Goal: Information Seeking & Learning: Learn about a topic

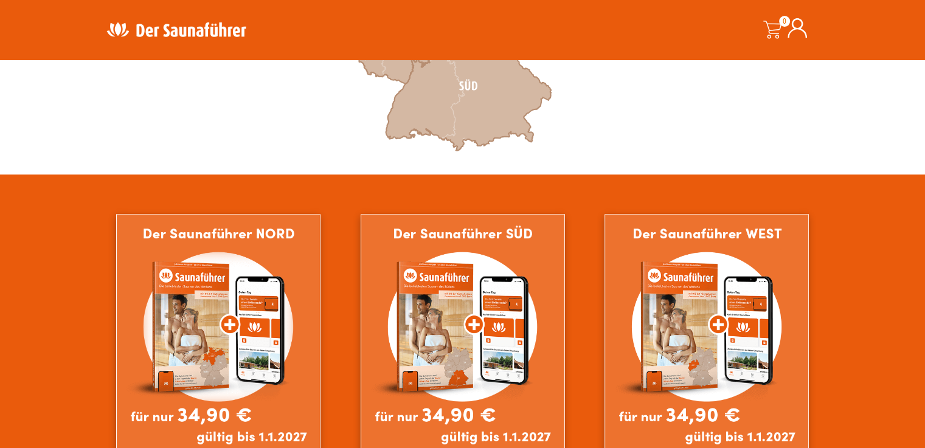
scroll to position [670, 0]
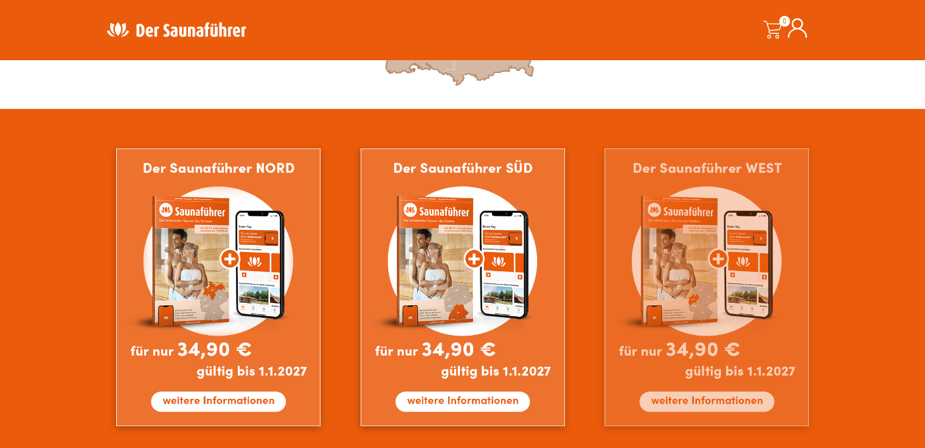
click at [708, 401] on img at bounding box center [707, 287] width 204 height 278
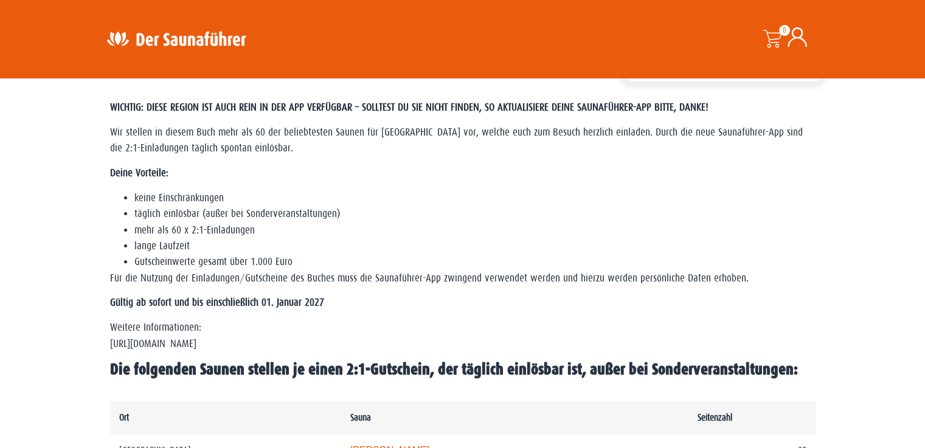
scroll to position [519, 0]
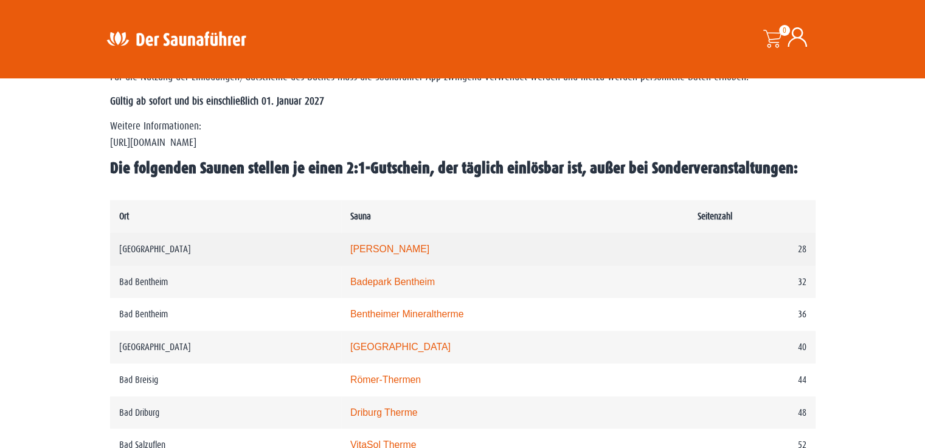
click at [392, 247] on link "[PERSON_NAME]" at bounding box center [389, 249] width 79 height 10
